Goal: Task Accomplishment & Management: Use online tool/utility

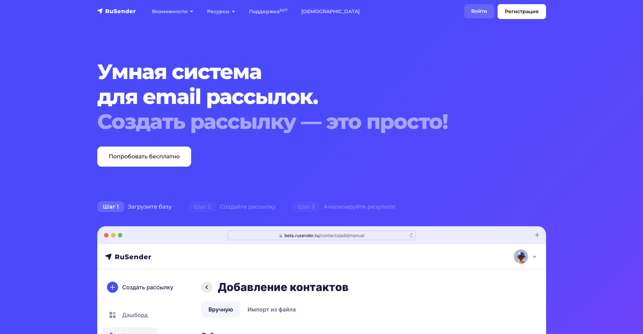
click at [479, 10] on link "Войти" at bounding box center [479, 11] width 30 height 14
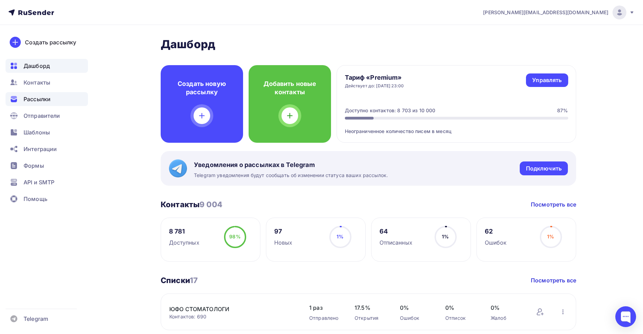
click at [44, 98] on span "Рассылки" at bounding box center [37, 99] width 27 height 8
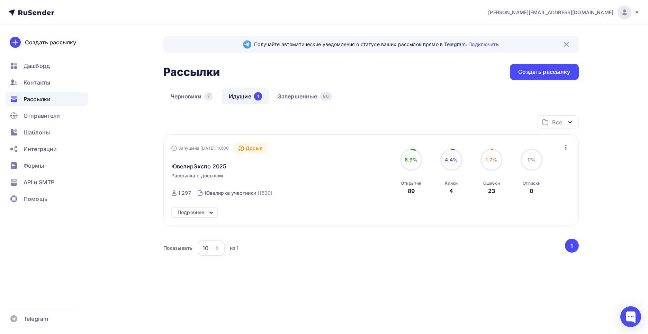
click at [565, 149] on icon "button" at bounding box center [566, 147] width 8 height 8
click at [223, 166] on span "ЮвелирЭкспо 2025" at bounding box center [198, 166] width 55 height 8
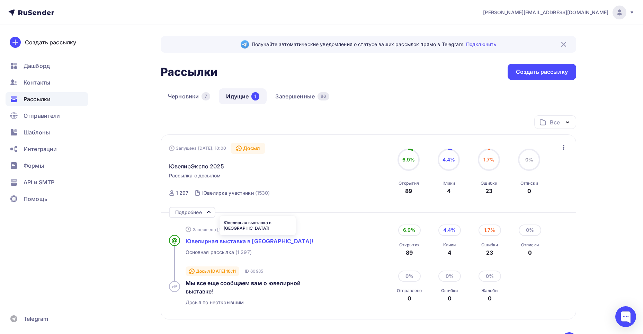
click at [240, 244] on span "Ювелирная выставка в [GEOGRAPHIC_DATA]!" at bounding box center [250, 241] width 128 height 7
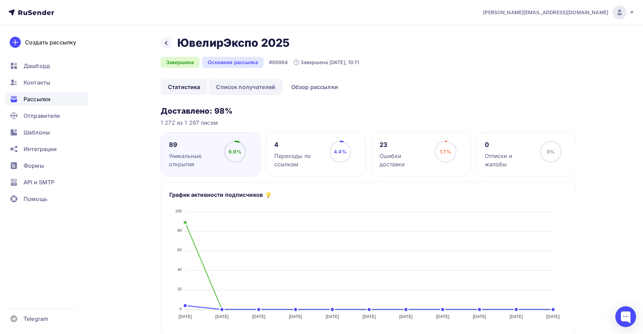
click at [268, 89] on link "Список получателей" at bounding box center [246, 87] width 74 height 16
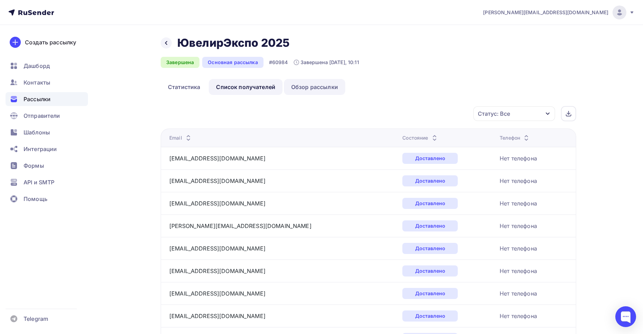
click at [312, 88] on link "Обзор рассылки" at bounding box center [314, 87] width 61 height 16
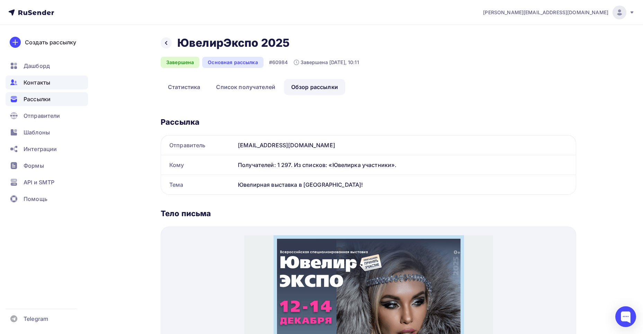
click at [46, 84] on span "Контакты" at bounding box center [37, 82] width 27 height 8
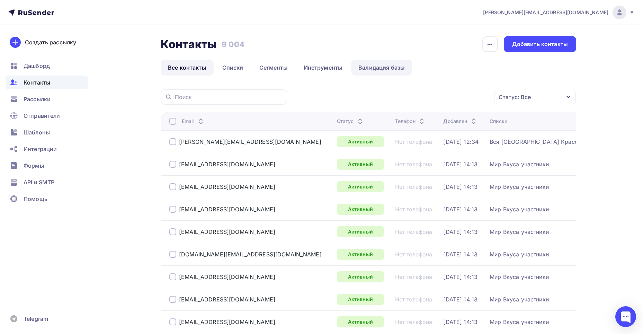
click at [377, 69] on link "Валидация базы" at bounding box center [381, 68] width 61 height 16
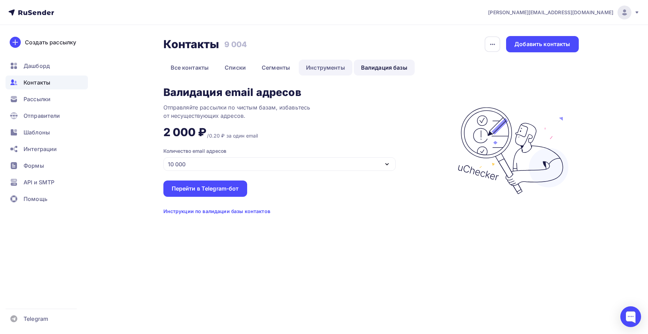
click at [331, 73] on link "Инструменты" at bounding box center [326, 68] width 54 height 16
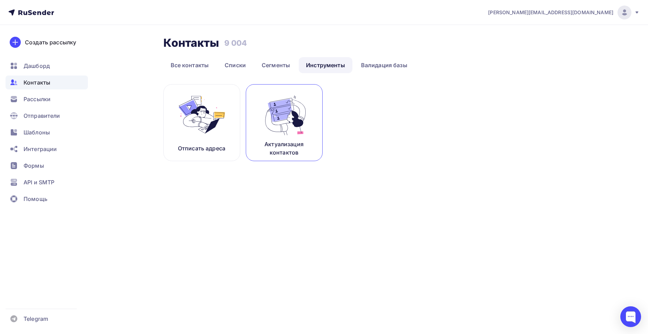
click at [291, 116] on img at bounding box center [284, 115] width 46 height 44
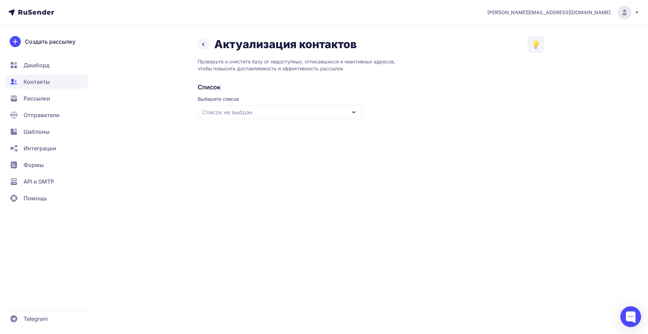
click at [351, 110] on icon at bounding box center [354, 112] width 8 height 8
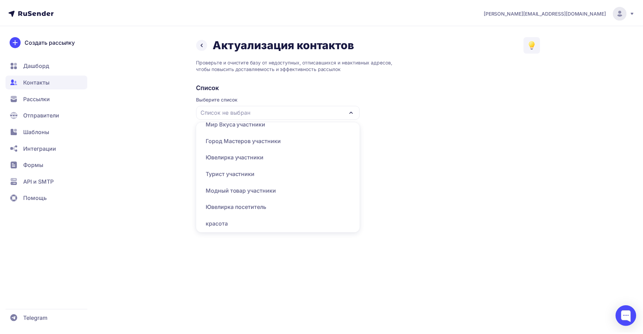
scroll to position [199, 0]
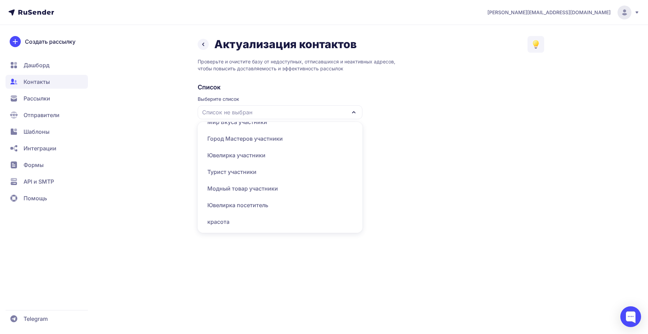
click at [312, 157] on div "Ювелирка участники" at bounding box center [280, 155] width 157 height 17
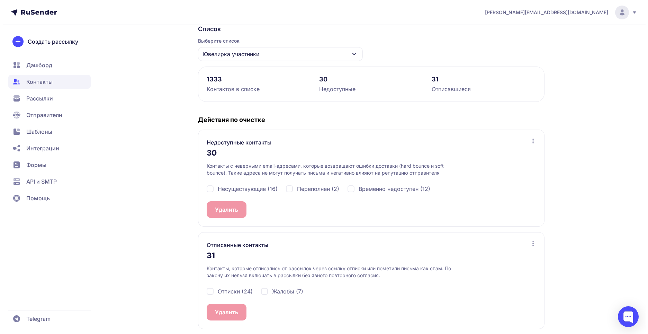
scroll to position [62, 0]
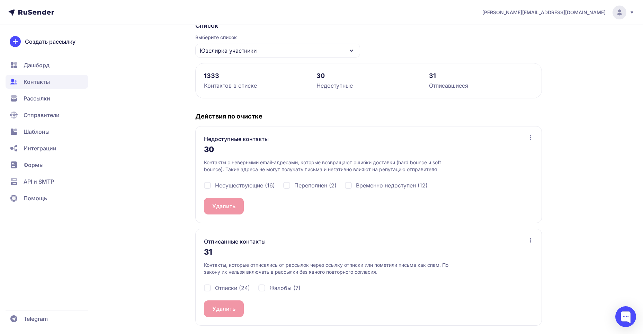
click at [208, 185] on div "Несуществующие (16)" at bounding box center [239, 185] width 71 height 8
checkbox input "true"
click at [224, 207] on button "Удалить 16" at bounding box center [227, 206] width 46 height 17
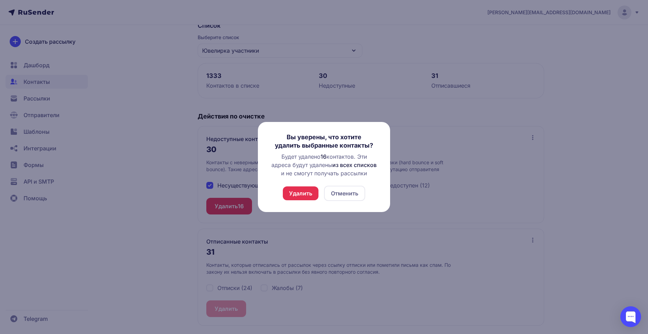
click at [303, 192] on button "Удалить" at bounding box center [301, 193] width 36 height 14
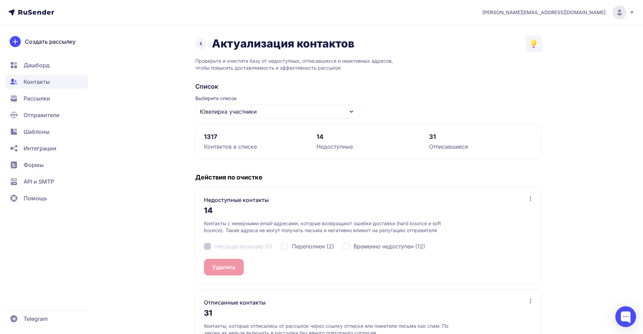
scroll to position [0, 0]
click at [535, 44] on icon at bounding box center [533, 43] width 5 height 5
click at [550, 74] on div "Актуализация контактов База знаний Как очистить список контактов от «плохих» ад…" at bounding box center [321, 215] width 499 height 359
click at [32, 99] on span "Рассылки" at bounding box center [37, 98] width 27 height 8
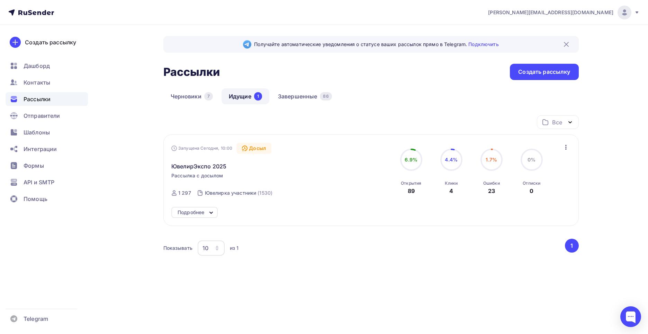
click at [211, 216] on icon at bounding box center [211, 212] width 8 height 8
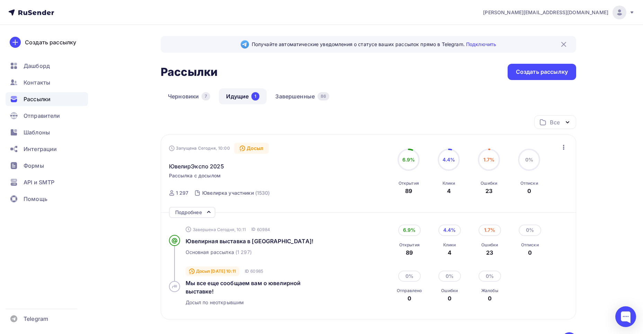
click at [234, 246] on div "Завершена Сегодня, 10:11 ID 60984 Ювелирная выставка в [GEOGRAPHIC_DATA]! Основ…" at bounding box center [265, 241] width 158 height 42
click at [248, 240] on span "Ювелирная выставка в [GEOGRAPHIC_DATA]!" at bounding box center [250, 241] width 128 height 7
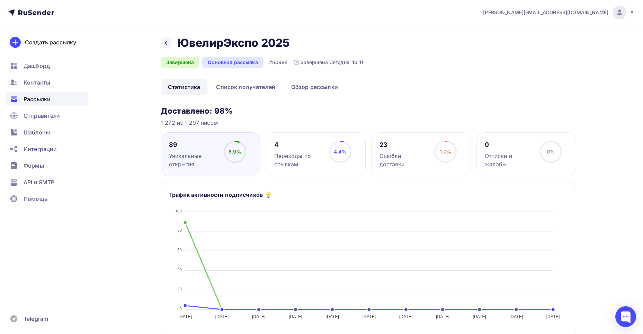
click at [287, 155] on div "Переходы по ссылкам" at bounding box center [298, 160] width 49 height 17
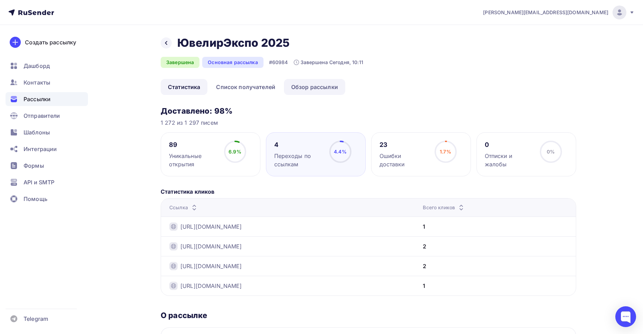
click at [292, 87] on link "Обзор рассылки" at bounding box center [314, 87] width 61 height 16
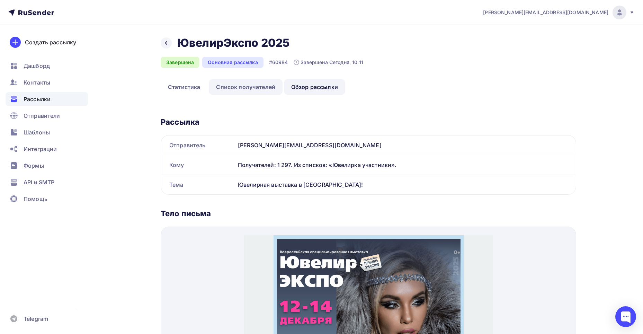
click at [235, 90] on link "Список получателей" at bounding box center [246, 87] width 74 height 16
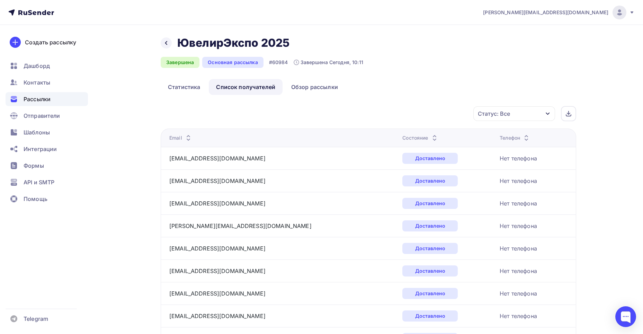
click at [546, 116] on icon "button" at bounding box center [548, 114] width 6 height 6
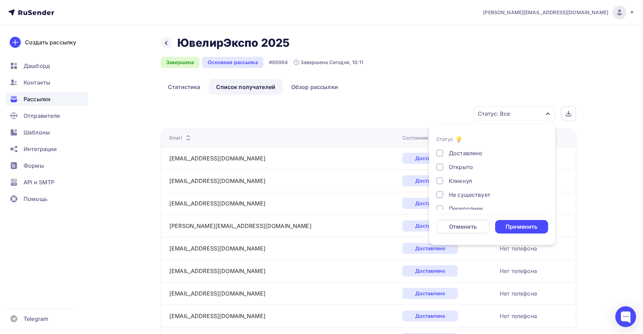
click at [439, 183] on div at bounding box center [439, 180] width 7 height 7
click at [522, 226] on div "Применить" at bounding box center [522, 227] width 32 height 8
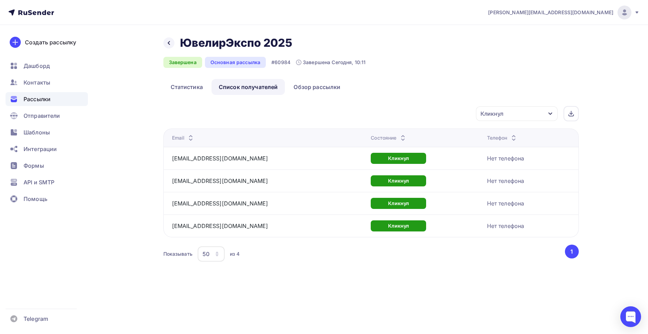
click at [550, 112] on icon "button" at bounding box center [551, 114] width 6 height 6
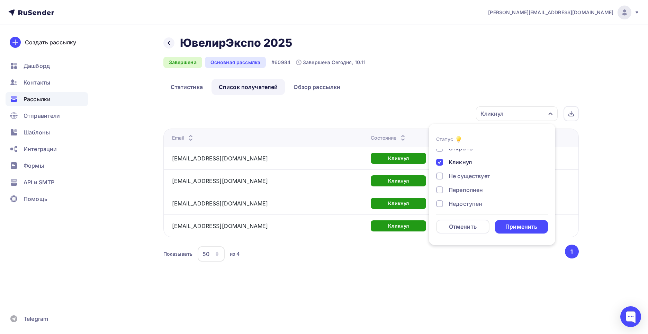
scroll to position [64, 0]
click at [481, 200] on div "В ожидании" at bounding box center [466, 200] width 34 height 8
click at [440, 182] on div at bounding box center [439, 180] width 7 height 7
click at [515, 226] on div "Применить" at bounding box center [522, 227] width 32 height 8
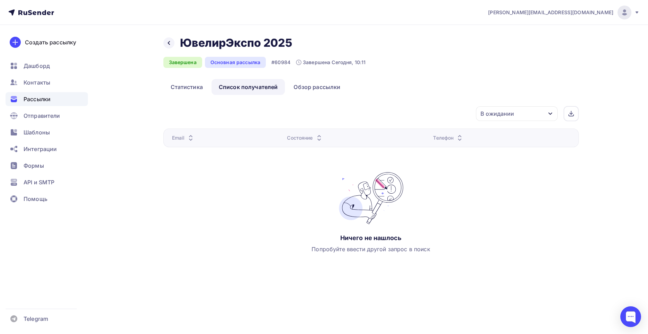
click at [553, 114] on icon "button" at bounding box center [551, 114] width 6 height 6
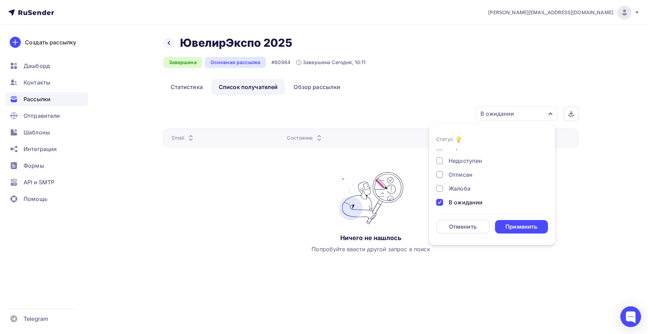
scroll to position [64, 0]
click at [440, 199] on div at bounding box center [439, 199] width 7 height 7
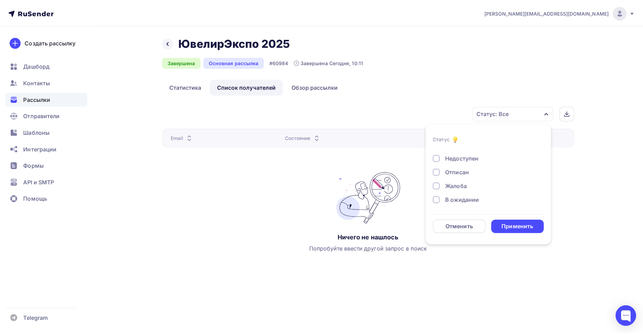
scroll to position [29, 0]
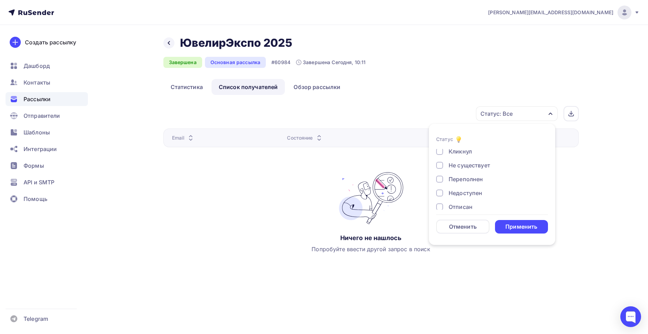
click at [443, 204] on div at bounding box center [439, 206] width 7 height 7
click at [508, 227] on div "Применить" at bounding box center [522, 227] width 32 height 8
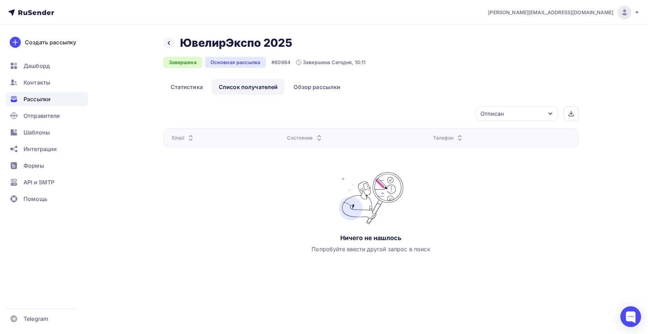
click at [550, 113] on icon "button" at bounding box center [551, 114] width 6 height 6
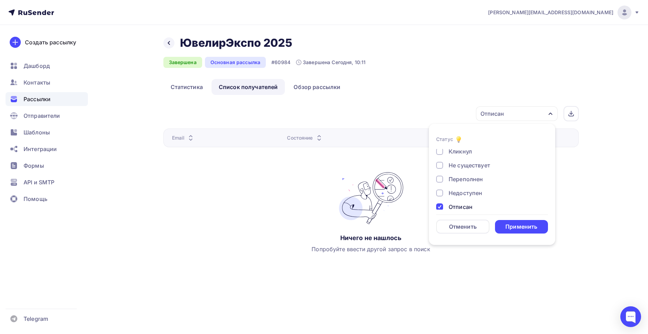
click at [439, 208] on div at bounding box center [439, 206] width 7 height 7
click at [440, 166] on div at bounding box center [439, 165] width 7 height 7
click at [510, 226] on div "Применить" at bounding box center [522, 227] width 32 height 8
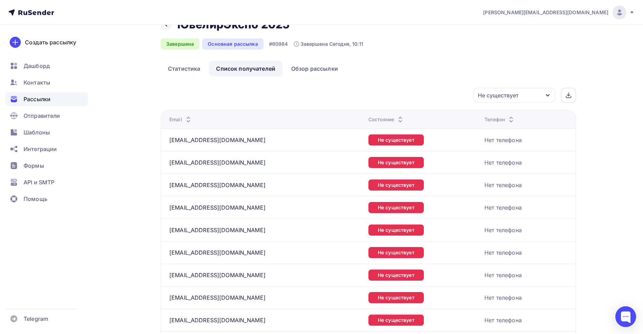
scroll to position [0, 0]
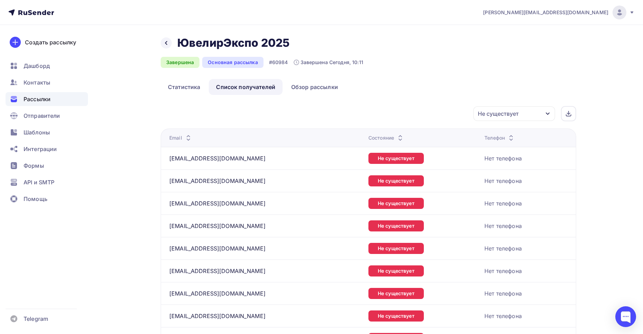
click at [544, 114] on div "Не существует" at bounding box center [514, 113] width 82 height 15
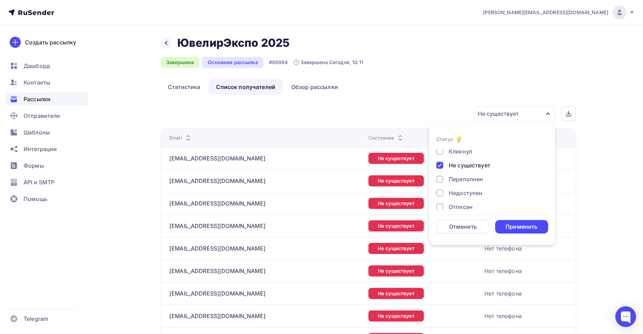
click at [440, 163] on div at bounding box center [439, 165] width 7 height 7
click at [442, 168] on div at bounding box center [439, 166] width 7 height 7
click at [517, 225] on div "Применить" at bounding box center [522, 227] width 32 height 8
